Goal: Task Accomplishment & Management: Use online tool/utility

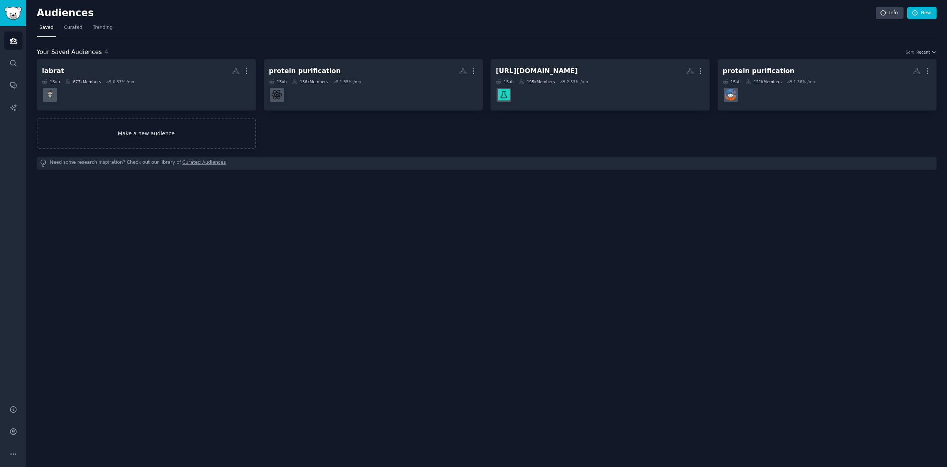
click at [157, 131] on link "Make a new audience" at bounding box center [146, 133] width 219 height 30
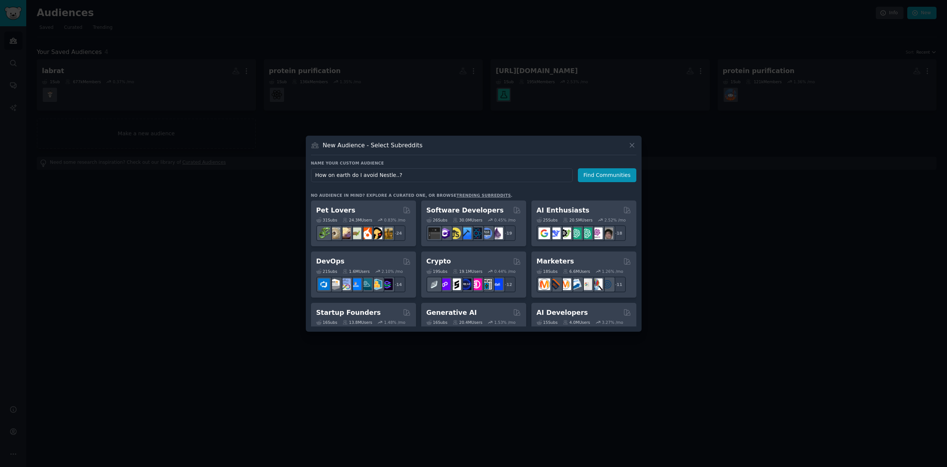
drag, startPoint x: 374, startPoint y: 176, endPoint x: 281, endPoint y: 176, distance: 93.0
click at [281, 176] on div "​ New Audience - Select Subreddits Name your custom audience Audience Name How …" at bounding box center [474, 233] width 942 height 467
click at [353, 177] on input "Nestle..?" at bounding box center [442, 175] width 262 height 14
type input "Nestle"
click at [607, 178] on button "Find Communities" at bounding box center [607, 175] width 58 height 14
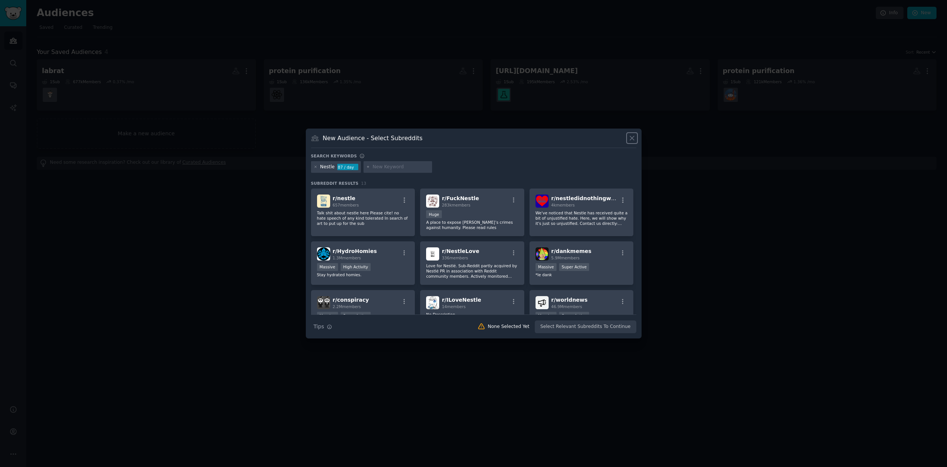
click at [634, 136] on icon at bounding box center [632, 138] width 8 height 8
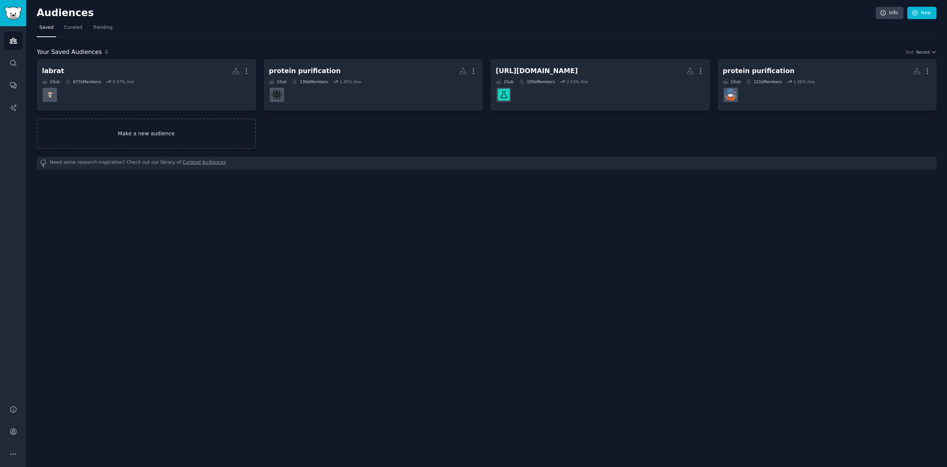
click at [136, 137] on link "Make a new audience" at bounding box center [146, 133] width 219 height 30
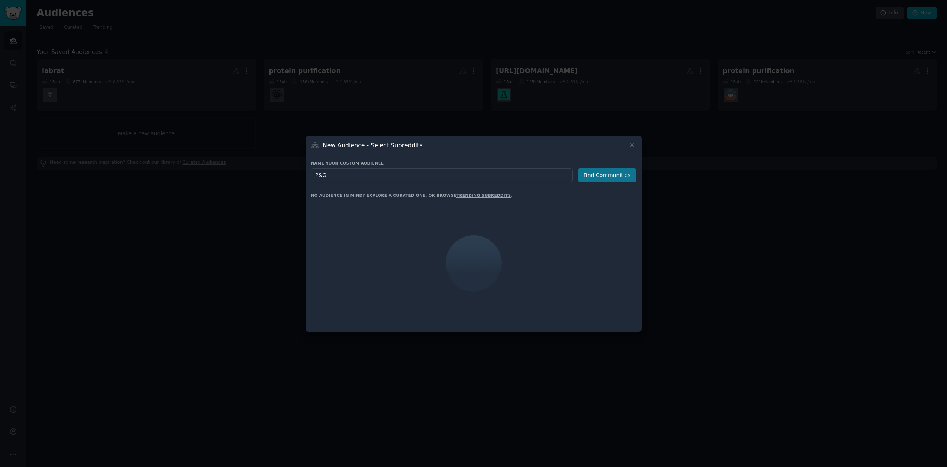
type input "P&G"
click at [613, 177] on button "Find Communities" at bounding box center [607, 175] width 58 height 14
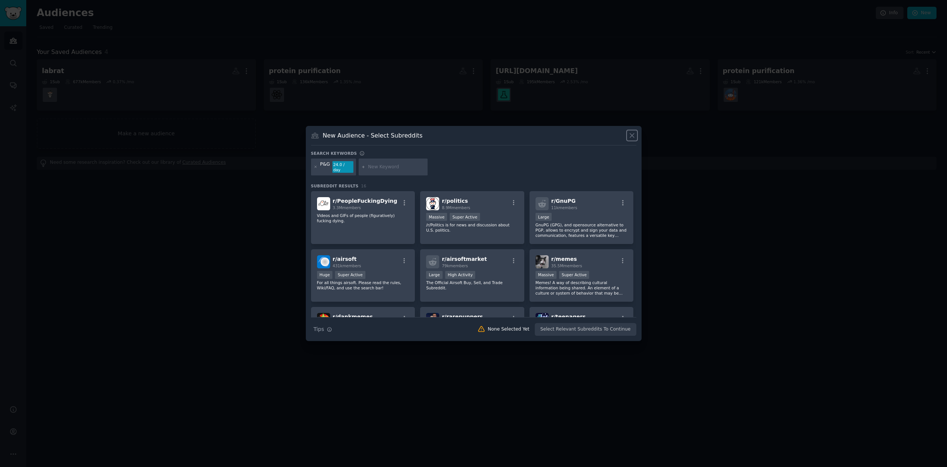
click at [632, 139] on icon at bounding box center [632, 136] width 8 height 8
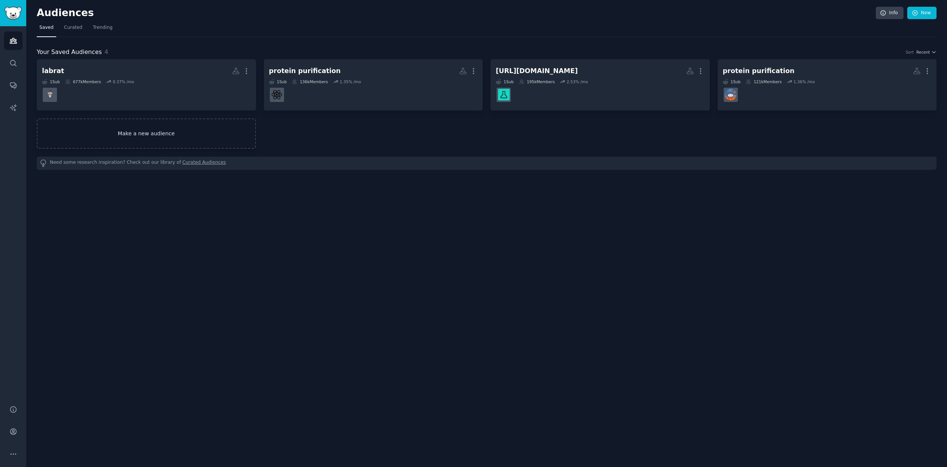
click at [148, 138] on link "Make a new audience" at bounding box center [146, 133] width 219 height 30
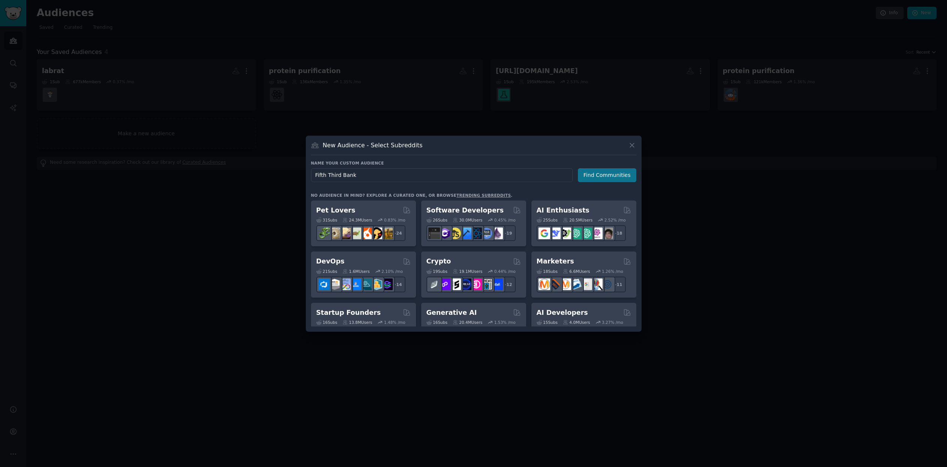
type input "Fifth Third Bank"
click at [615, 179] on button "Find Communities" at bounding box center [607, 175] width 58 height 14
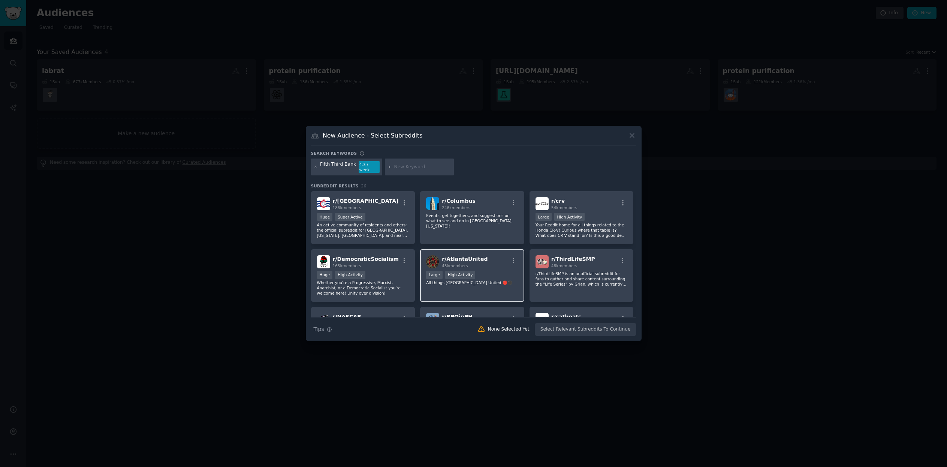
scroll to position [2, 0]
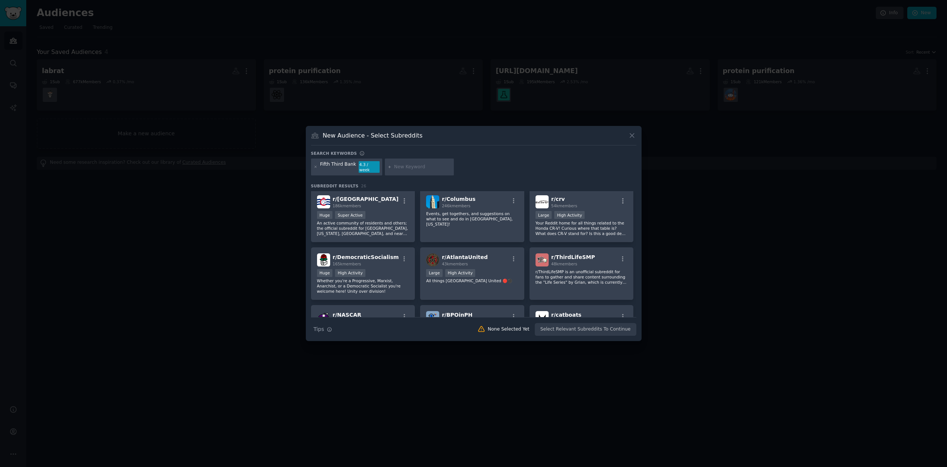
click at [698, 192] on div at bounding box center [473, 233] width 947 height 467
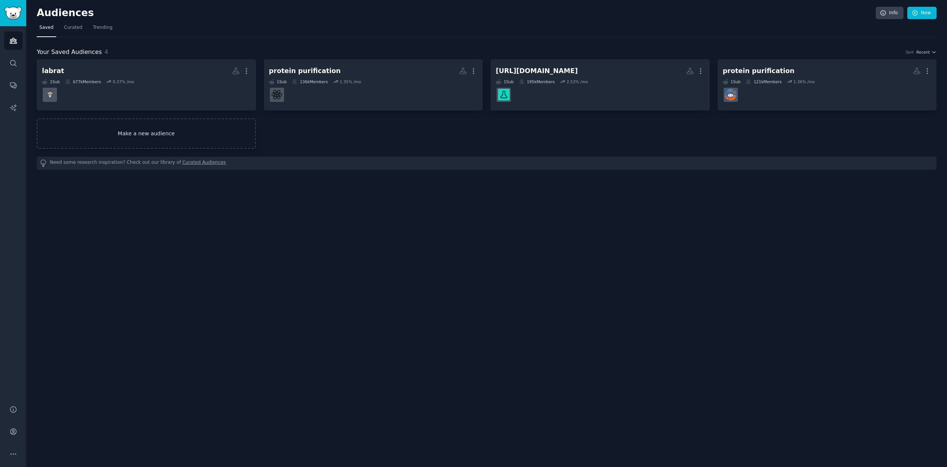
click at [167, 130] on link "Make a new audience" at bounding box center [146, 133] width 219 height 30
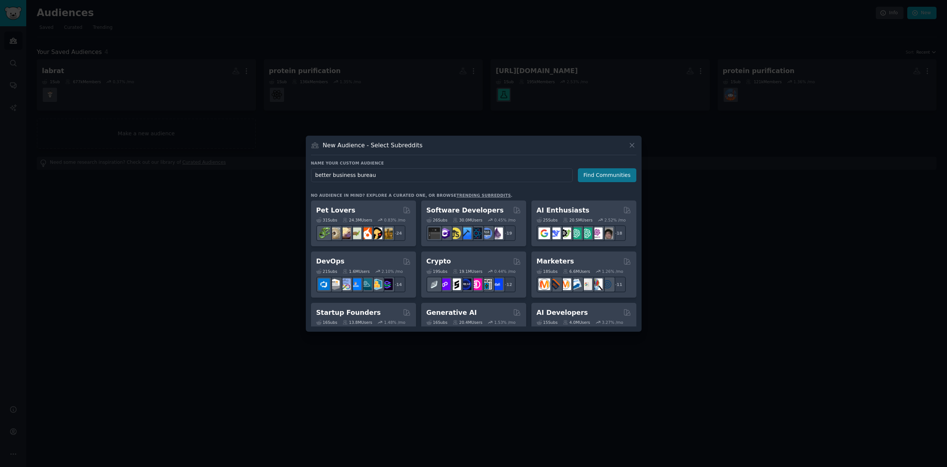
type input "better business bureau"
click at [612, 172] on button "Find Communities" at bounding box center [607, 175] width 58 height 14
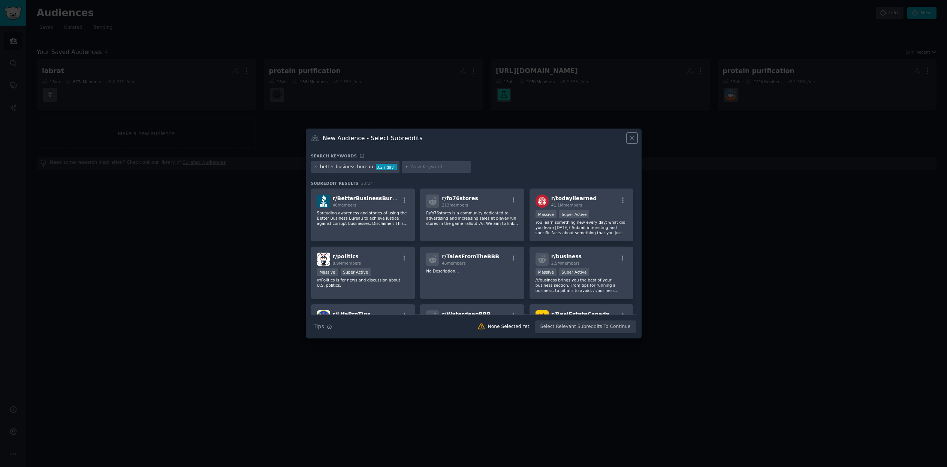
click at [632, 138] on icon at bounding box center [632, 138] width 4 height 4
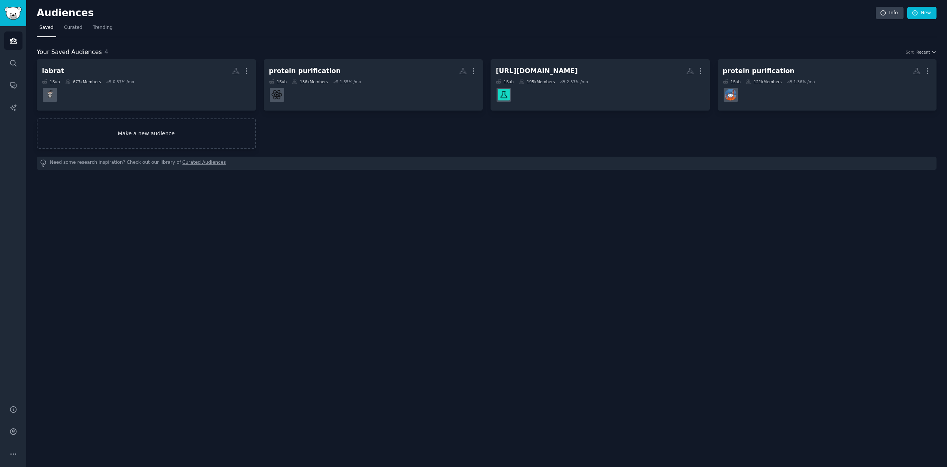
click at [166, 133] on link "Make a new audience" at bounding box center [146, 133] width 219 height 30
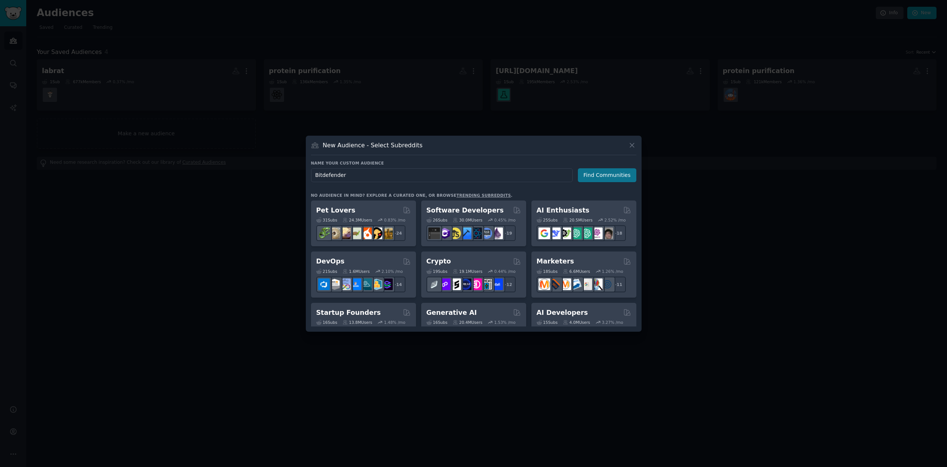
type input "Bitdefender"
click at [600, 175] on button "Find Communities" at bounding box center [607, 175] width 58 height 14
